Goal: Task Accomplishment & Management: Manage account settings

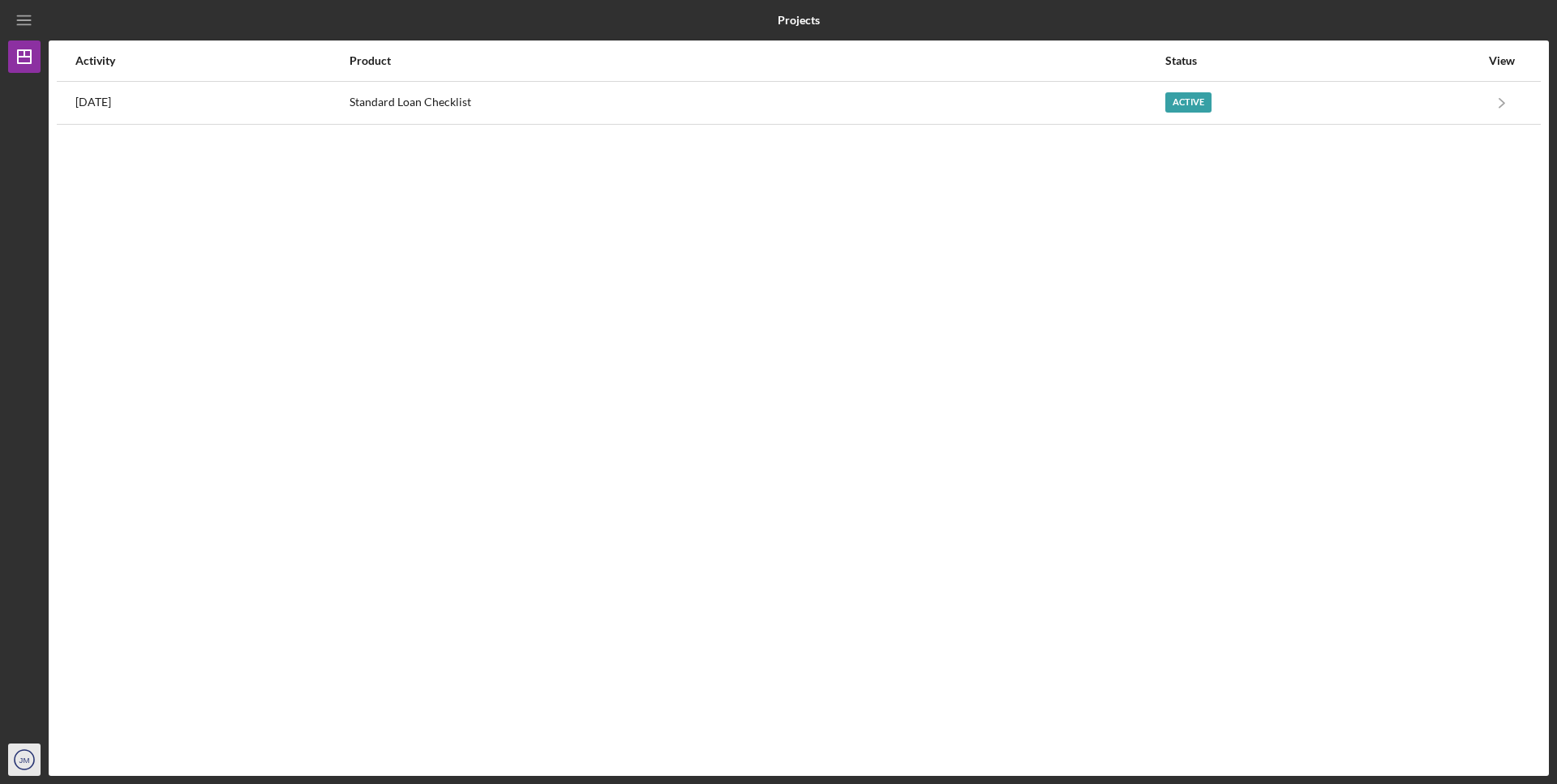
click at [24, 761] on text "JM" at bounding box center [24, 761] width 10 height 9
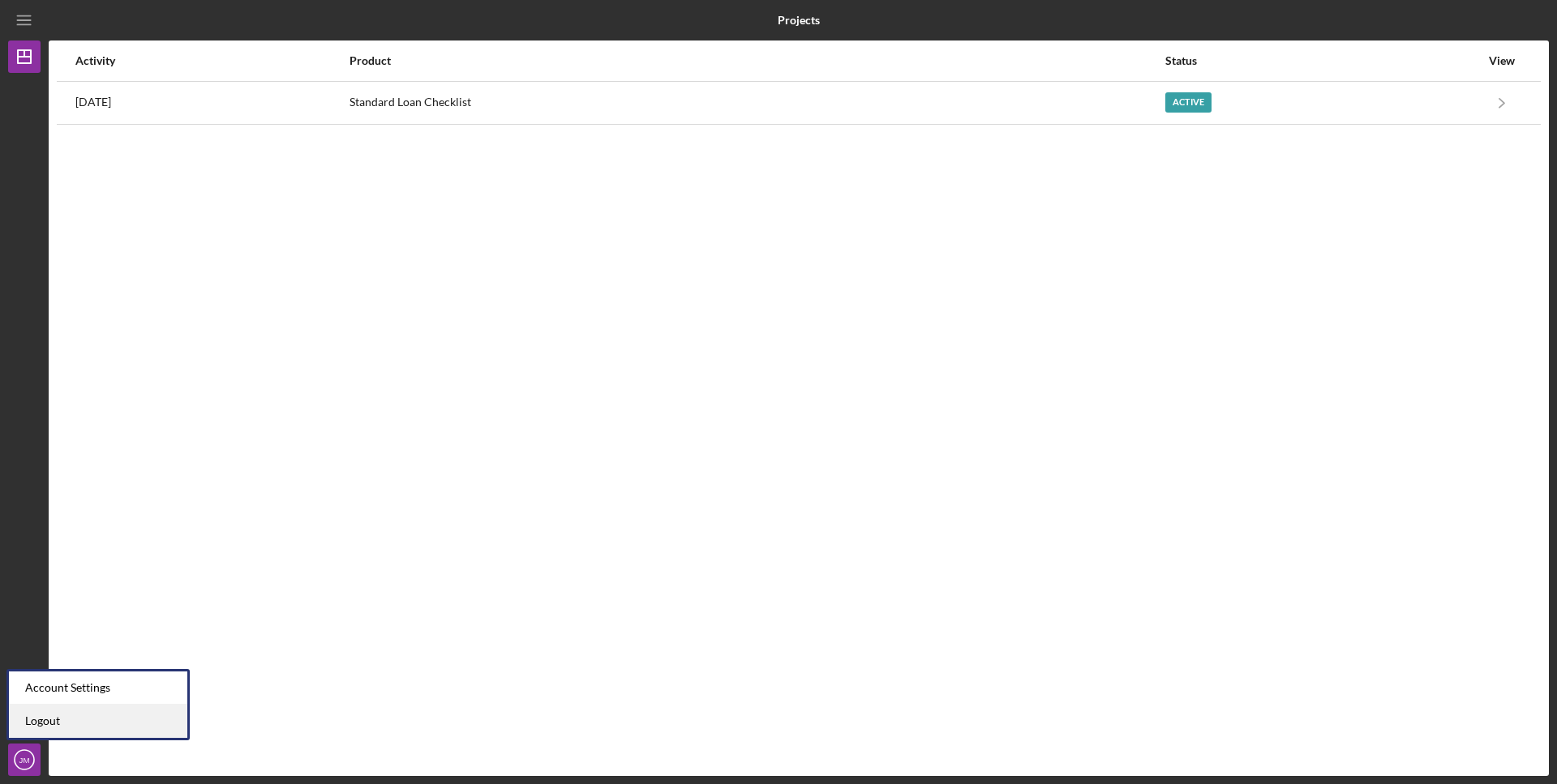
click at [44, 718] on link "Logout" at bounding box center [99, 721] width 179 height 33
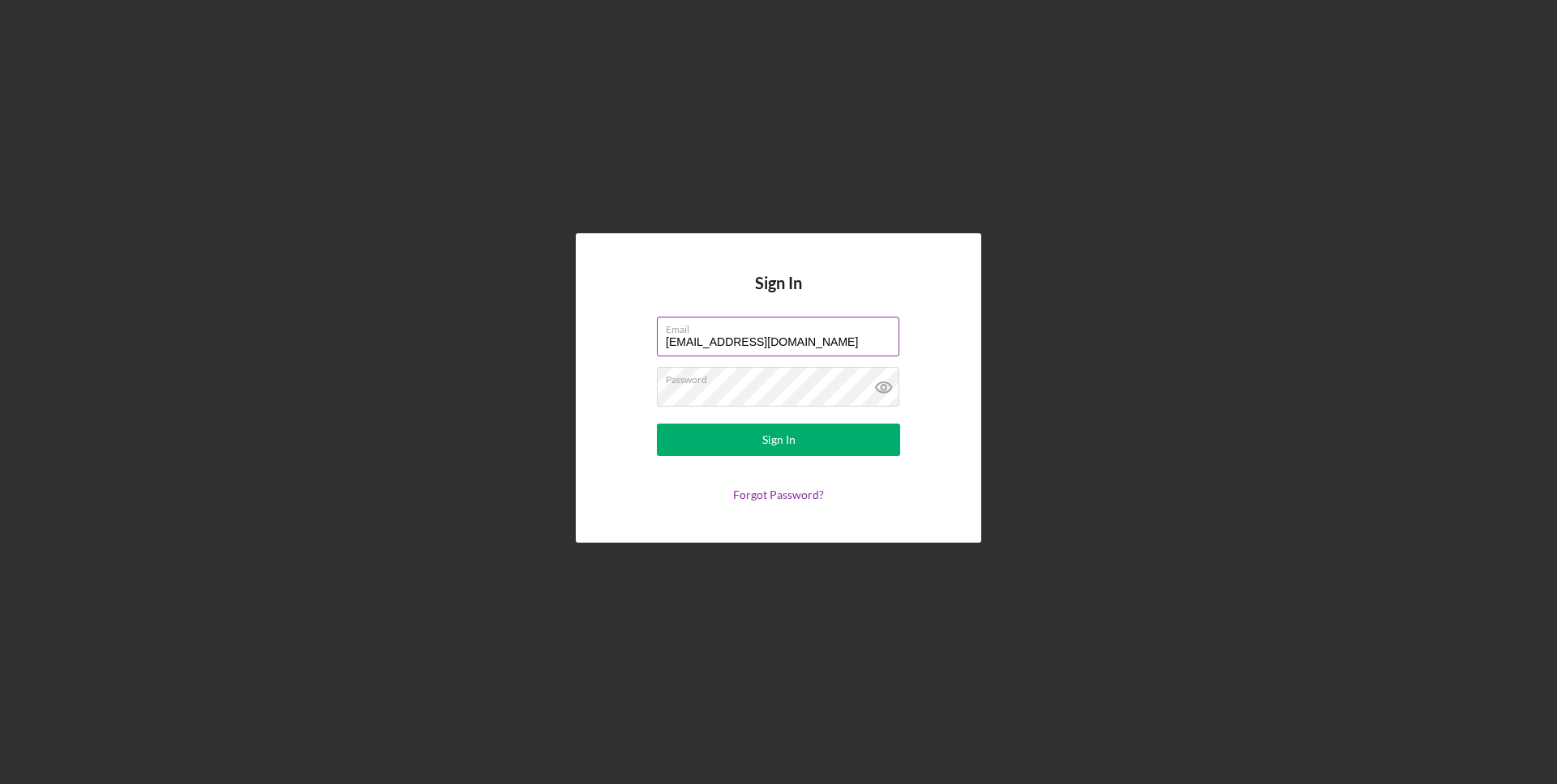
click at [756, 342] on input "ramadaparticipant@gmail.com" at bounding box center [777, 336] width 242 height 39
drag, startPoint x: 756, startPoint y: 342, endPoint x: 761, endPoint y: 317, distance: 25.5
click at [756, 342] on input "ramadaparticipant@gmail.com" at bounding box center [777, 336] width 242 height 39
type input "ramadaparticipant+marina@gmail.com"
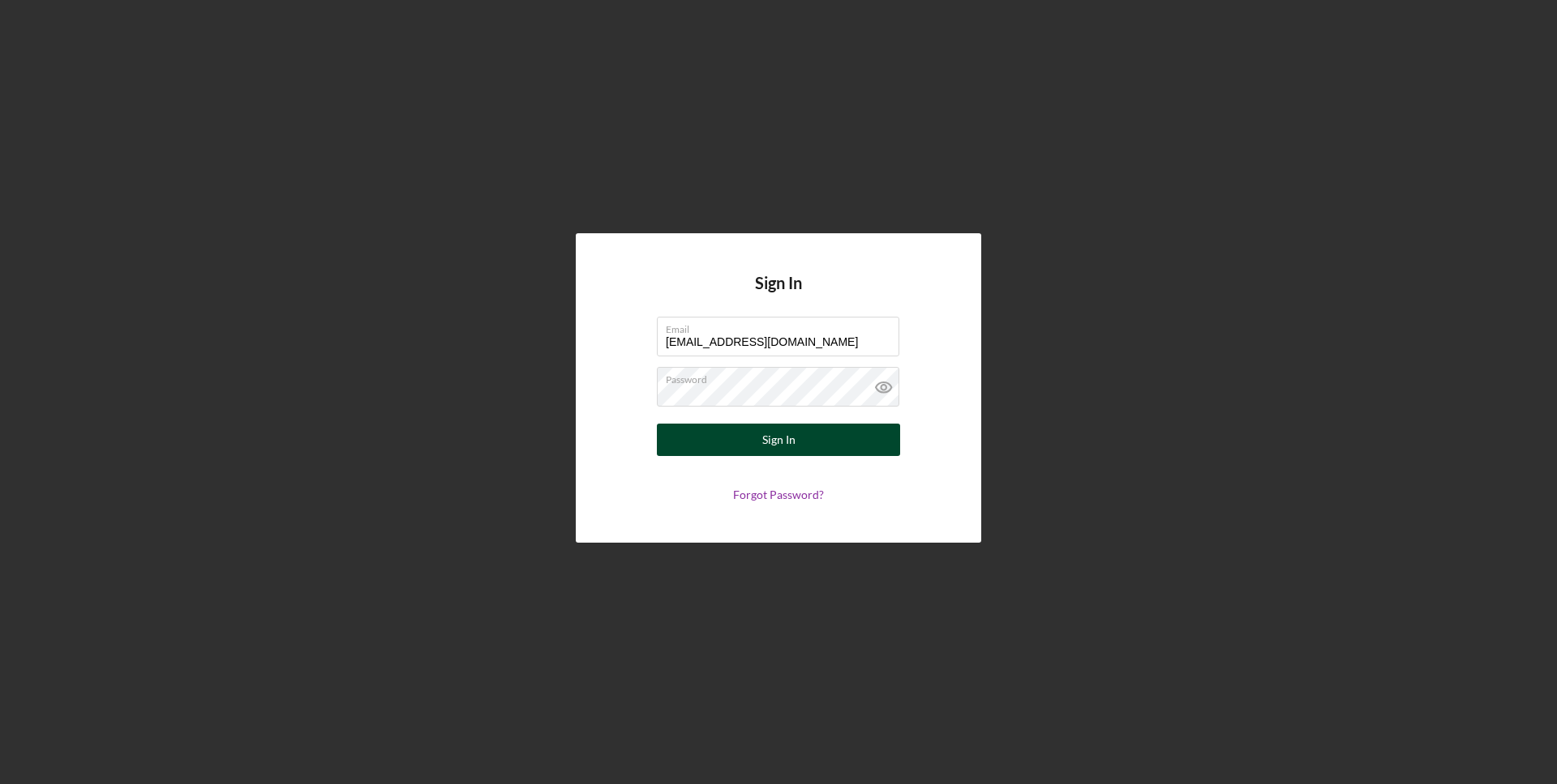
click at [776, 439] on div "Sign In" at bounding box center [779, 440] width 33 height 32
